Goal: Contribute content: Contribute content

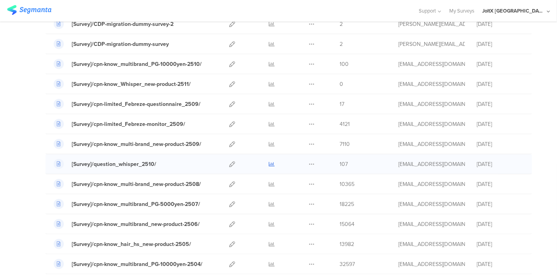
scroll to position [131, 0]
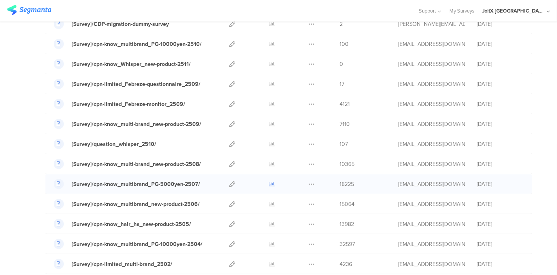
click at [269, 182] on icon at bounding box center [272, 184] width 6 height 6
click at [260, 165] on div at bounding box center [272, 164] width 24 height 20
click at [269, 164] on icon at bounding box center [272, 164] width 6 height 6
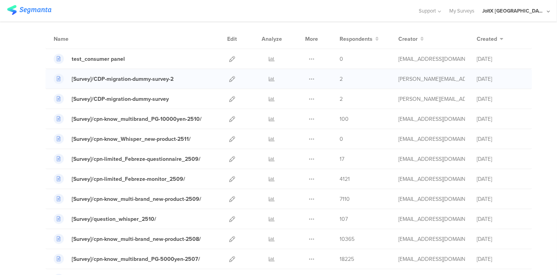
scroll to position [0, 0]
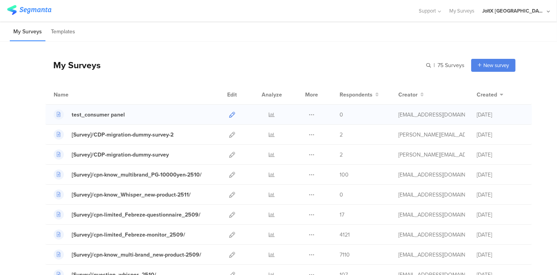
click at [229, 114] on icon at bounding box center [232, 115] width 6 height 6
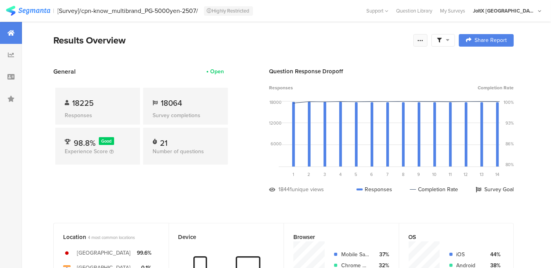
click at [423, 37] on icon at bounding box center [420, 40] width 6 height 6
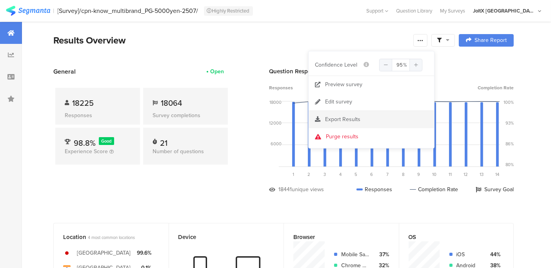
click at [359, 116] on div "Export Results" at bounding box center [371, 120] width 125 height 8
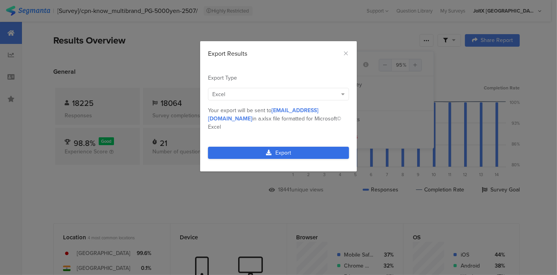
click at [274, 148] on link "Export" at bounding box center [278, 153] width 141 height 12
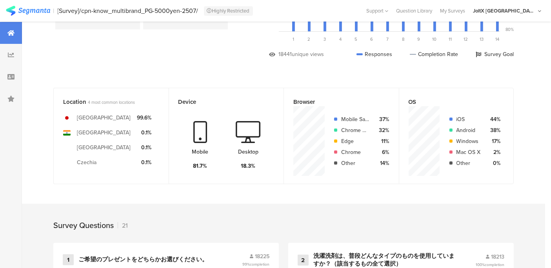
scroll to position [172, 0]
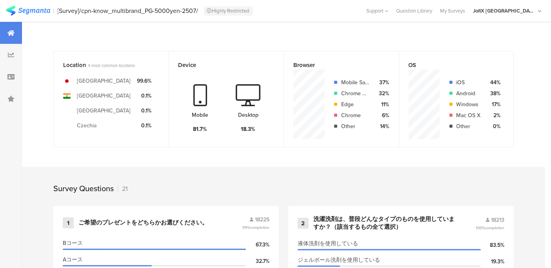
click at [312, 180] on div "Survey Questions 21" at bounding box center [283, 186] width 523 height 39
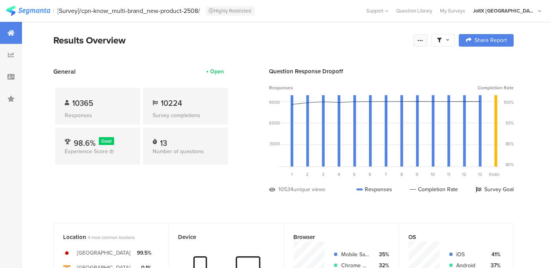
click at [423, 37] on icon at bounding box center [420, 40] width 6 height 6
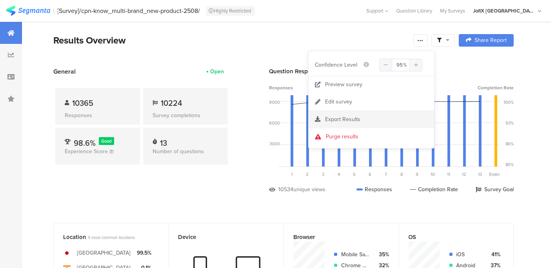
click at [354, 118] on span "Export Results" at bounding box center [342, 119] width 35 height 8
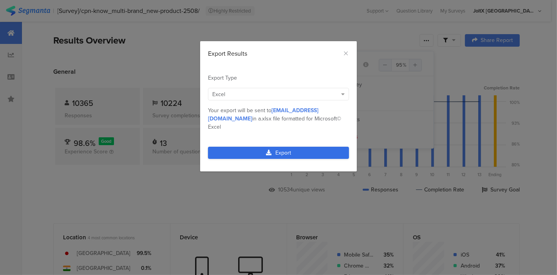
click at [271, 147] on link "Export" at bounding box center [278, 153] width 141 height 12
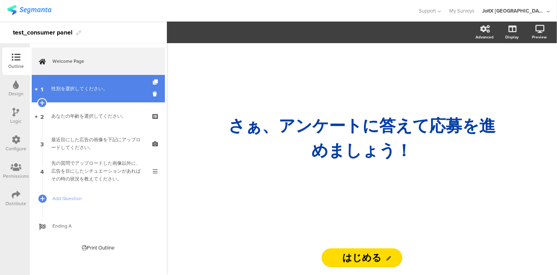
drag, startPoint x: 83, startPoint y: 96, endPoint x: 83, endPoint y: 101, distance: 5.5
click at [83, 96] on link "1 性別を選択してください。" at bounding box center [98, 88] width 133 height 27
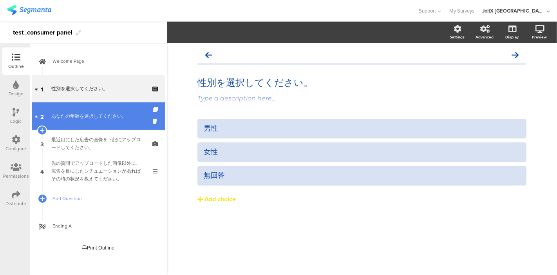
click at [83, 115] on div "あなたの年齢を選択してください。" at bounding box center [98, 116] width 94 height 8
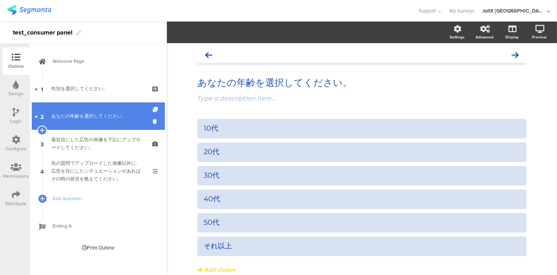
drag, startPoint x: 87, startPoint y: 138, endPoint x: 136, endPoint y: 127, distance: 50.4
click at [87, 138] on div "最近目にした広告の画像を下記にアップロードしてください。" at bounding box center [98, 144] width 94 height 16
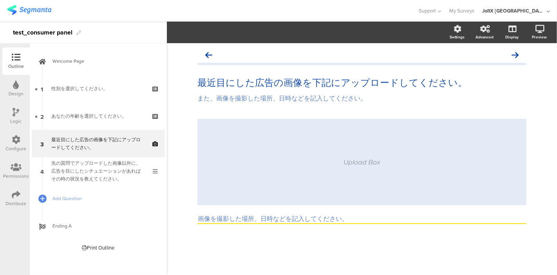
click at [357, 163] on div "Upload Box" at bounding box center [362, 161] width 37 height 7
click at [516, 52] on icon at bounding box center [515, 54] width 7 height 7
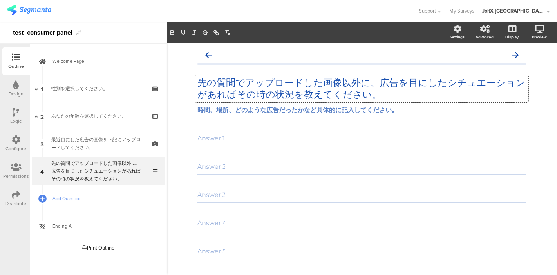
click at [381, 94] on div "先の質問でアップロードした画像以外に、広告を目にしたシチュエーションがあればその時の状況を教えてください。 先の質問でアップロードした画像以外に、広告を目にし…" at bounding box center [362, 88] width 333 height 27
click at [345, 149] on div "Answer 1 Answer 2 Answer 3 Answer 4 Answer 5 Answer 6 Answer 7" at bounding box center [362, 223] width 329 height 185
click at [394, 96] on p "先の質問でアップロードした画像以外に、広告を目にしたシチュエーションがあればその時の状況を教えてください。(記述式)" at bounding box center [362, 89] width 329 height 24
click at [399, 145] on div "Answer 1" at bounding box center [362, 139] width 329 height 16
click at [388, 157] on div "Answer 1 Answer 2 Answer 3 Answer 4 Answer 5 Answer 6 Answer 7" at bounding box center [362, 223] width 329 height 185
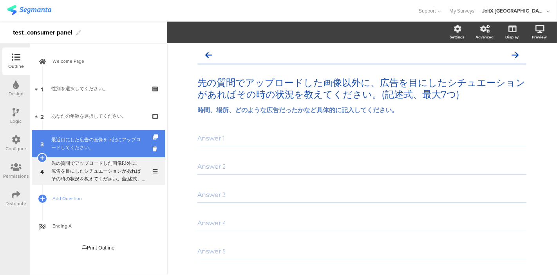
drag, startPoint x: 118, startPoint y: 144, endPoint x: 115, endPoint y: 147, distance: 4.2
click at [87, 143] on div "最近目にした広告の画像を下記にアップロードしてください。" at bounding box center [98, 144] width 94 height 16
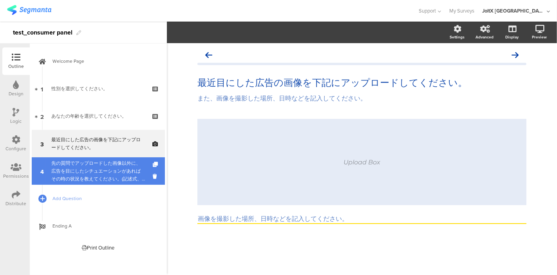
click at [85, 165] on div "先の質問でアップロードした画像以外に、広告を目にしたシチュエーションがあればその時の状況を教えてください。(記述式、最大7つ)" at bounding box center [98, 171] width 94 height 24
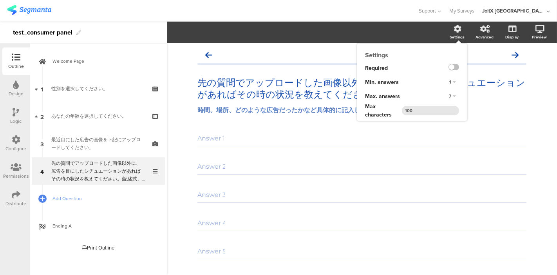
click at [455, 44] on div "Settings Required Min. answers 1 Max. answers 7 Max characters 100" at bounding box center [413, 82] width 110 height 77
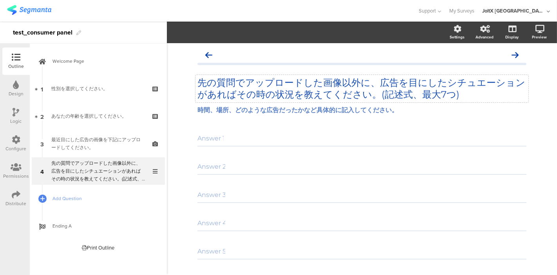
click at [403, 93] on p "先の質問でアップロードした画像以外に、広告を目にしたシチュエーションがあればその時の状況を教えてください。(記述式、最大7つ)" at bounding box center [362, 89] width 329 height 24
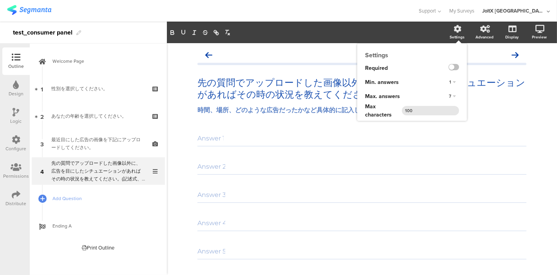
drag, startPoint x: 452, startPoint y: 35, endPoint x: 445, endPoint y: 52, distance: 18.2
click at [452, 35] on div "Settings" at bounding box center [457, 37] width 15 height 6
click at [419, 108] on input "100" at bounding box center [430, 110] width 57 height 9
click at [454, 29] on icon at bounding box center [458, 29] width 8 height 8
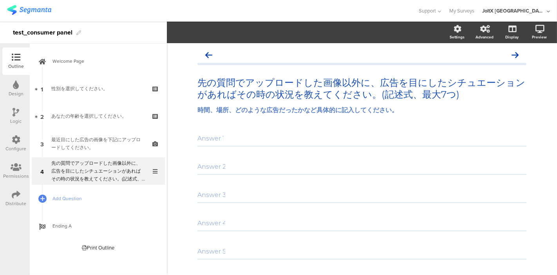
click at [327, 152] on div "Answer 1 Answer 2 Answer 3 Answer 4 Answer 5 Answer 6 Answer 7" at bounding box center [362, 223] width 329 height 185
click at [331, 136] on div "Answer 1" at bounding box center [362, 139] width 329 height 16
click at [346, 12] on div at bounding box center [209, 10] width 404 height 13
